Goal: Find specific page/section: Find specific page/section

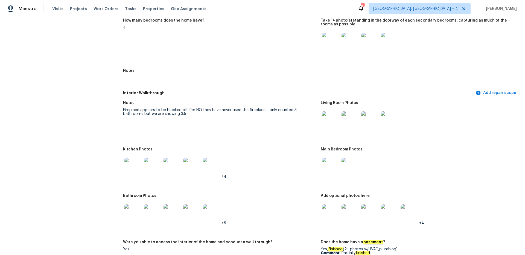
scroll to position [412, 0]
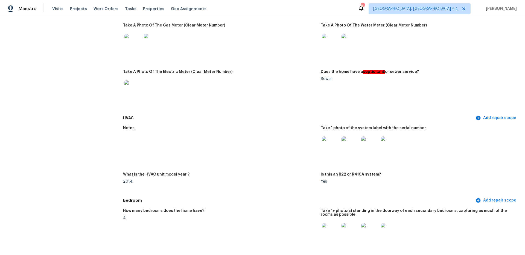
click at [447, 1] on div "Maestro Visits Projects Work Orders Tasks Properties Geo Assignments 108 [GEOGR…" at bounding box center [262, 8] width 525 height 17
click at [447, 6] on span "[GEOGRAPHIC_DATA], [GEOGRAPHIC_DATA] + 4" at bounding box center [415, 8] width 85 height 5
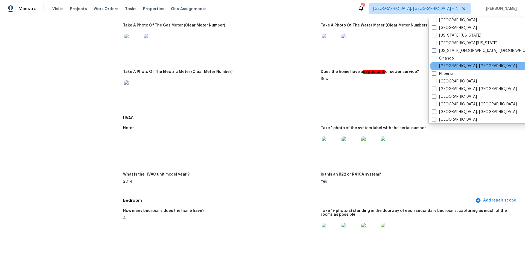
scroll to position [322, 0]
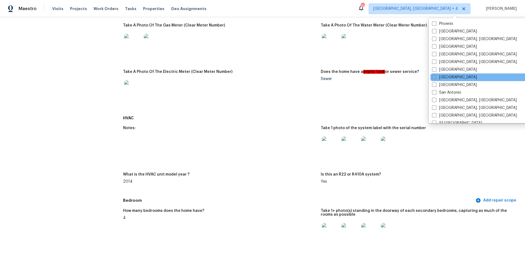
click at [436, 76] on span at bounding box center [434, 77] width 4 height 4
click at [436, 76] on input "[GEOGRAPHIC_DATA]" at bounding box center [434, 77] width 4 height 4
checkbox input "true"
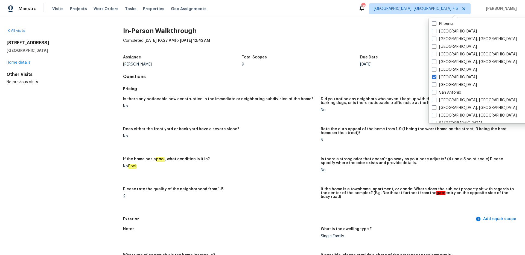
click at [2, 34] on div "All visits [STREET_ADDRESS] Home details Other Visits No previous visits In-Per…" at bounding box center [262, 136] width 525 height 238
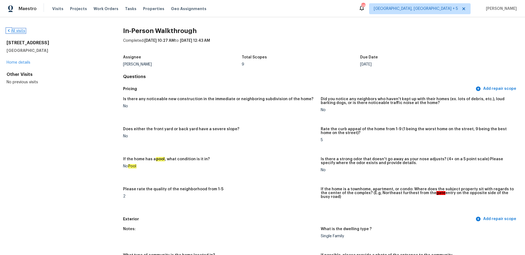
click at [10, 29] on icon at bounding box center [9, 30] width 4 height 4
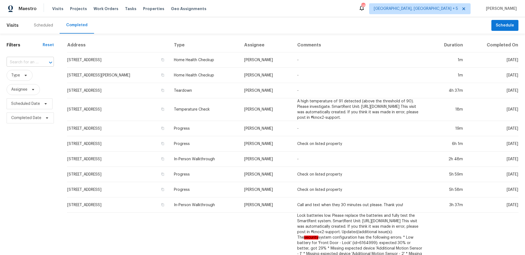
click at [33, 65] on input "text" at bounding box center [23, 62] width 32 height 8
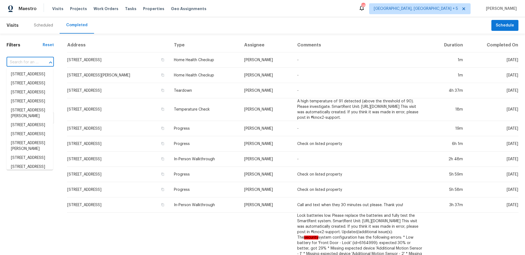
paste input "[STREET_ADDRESS]"
type input "[STREET_ADDRESS]"
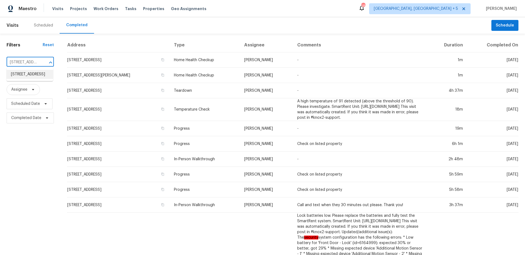
click at [33, 72] on li "[STREET_ADDRESS]" at bounding box center [30, 74] width 46 height 9
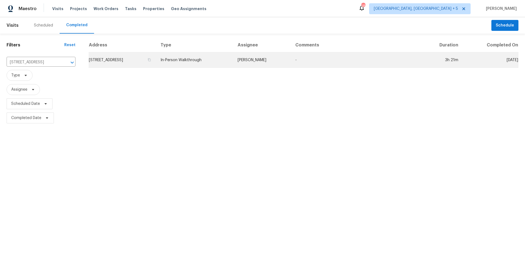
click at [121, 65] on td "[STREET_ADDRESS]" at bounding box center [123, 60] width 68 height 15
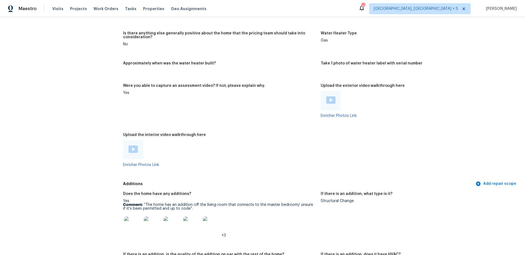
scroll to position [946, 0]
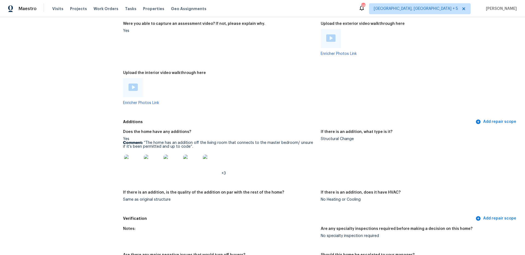
click at [132, 88] on div at bounding box center [133, 87] width 20 height 19
click at [133, 84] on img at bounding box center [133, 87] width 9 height 7
